Goal: Task Accomplishment & Management: Complete application form

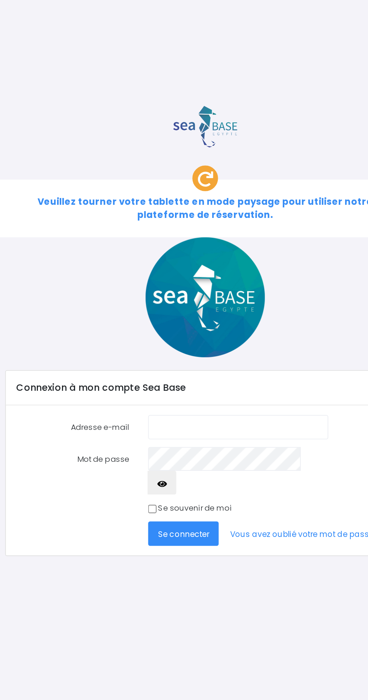
click at [162, 243] on input "Adresse e-mail" at bounding box center [204, 250] width 106 height 14
type input "[EMAIL_ADDRESS][PERSON_NAME][DOMAIN_NAME]"
click at [155, 306] on button "Se connecter" at bounding box center [171, 313] width 41 height 14
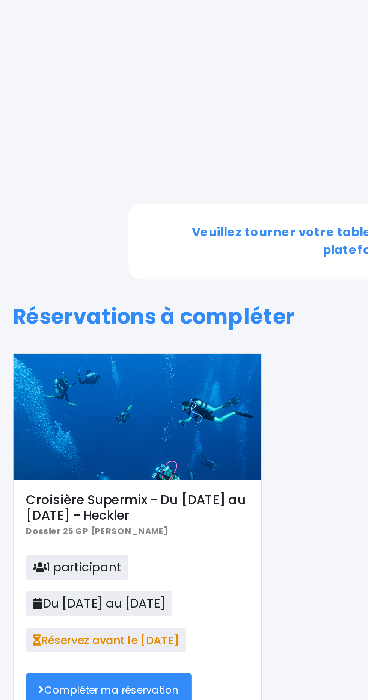
click at [24, 326] on link "Compléter ma réservation" at bounding box center [49, 333] width 74 height 14
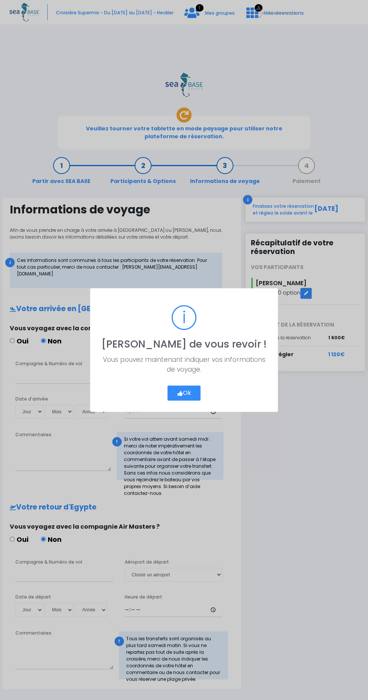
click at [190, 390] on button "Ok" at bounding box center [184, 393] width 33 height 15
